Goal: Download file/media

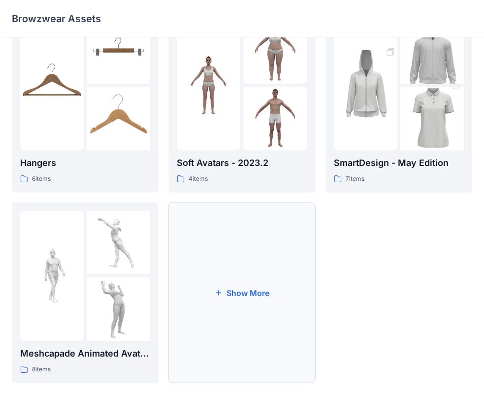
scroll to position [245, 0]
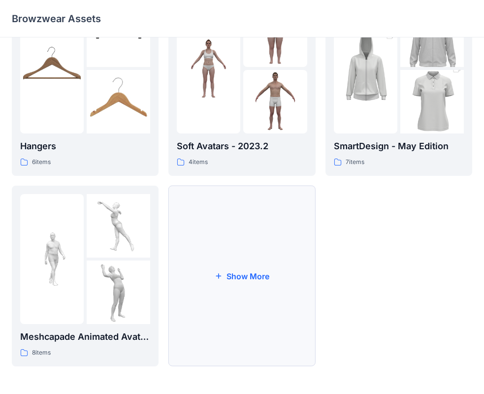
click at [236, 297] on button "Show More" at bounding box center [241, 276] width 147 height 181
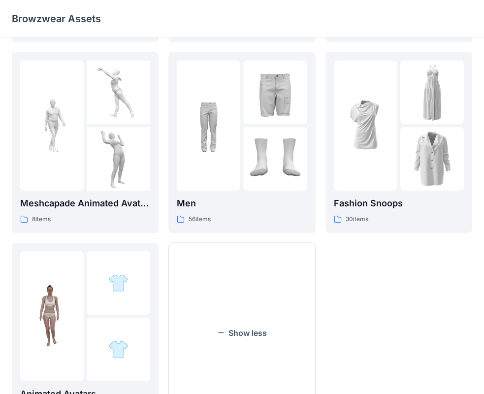
scroll to position [392, 0]
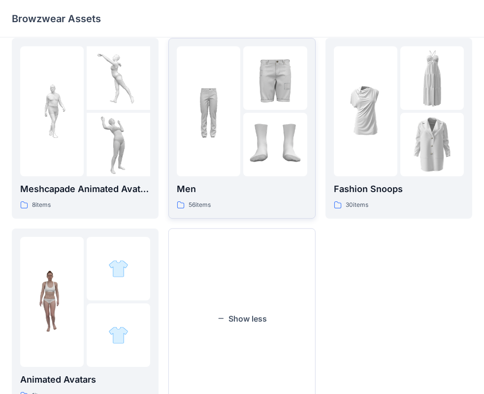
click at [246, 197] on div "Men 56 items" at bounding box center [242, 196] width 130 height 28
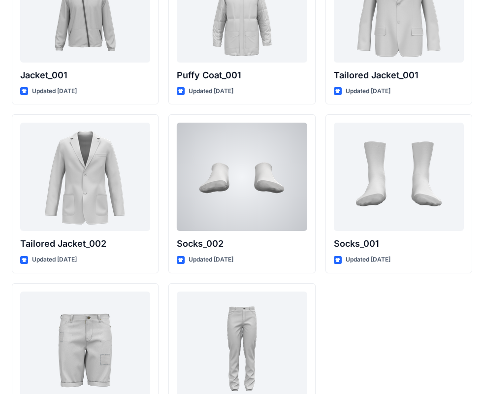
scroll to position [2860, 0]
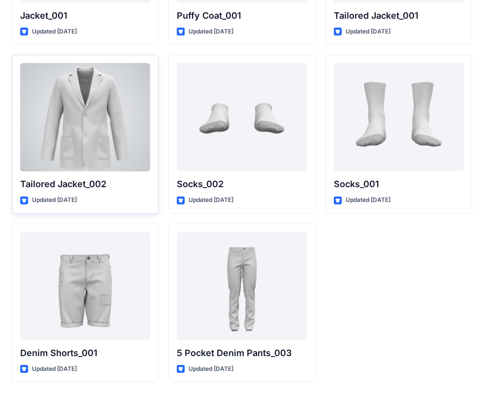
click at [131, 151] on div at bounding box center [85, 117] width 130 height 108
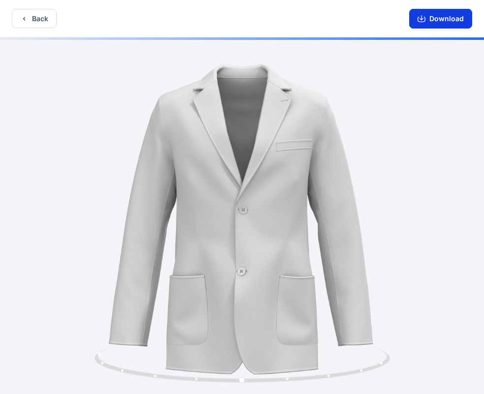
click at [414, 24] on button "Download" at bounding box center [440, 19] width 63 height 20
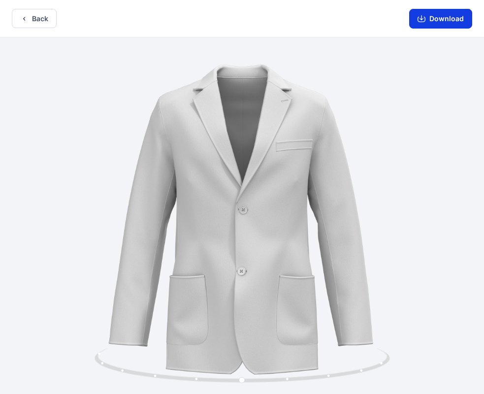
click at [425, 19] on icon "button" at bounding box center [421, 19] width 8 height 8
click at [428, 20] on button "Download" at bounding box center [440, 19] width 63 height 20
click at [421, 18] on icon "button" at bounding box center [421, 19] width 8 height 8
click at [429, 19] on button "Download" at bounding box center [440, 19] width 63 height 20
